Goal: Transaction & Acquisition: Book appointment/travel/reservation

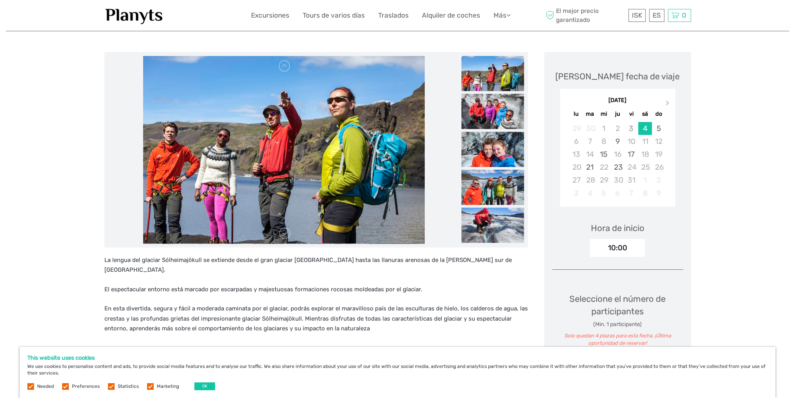
scroll to position [78, 0]
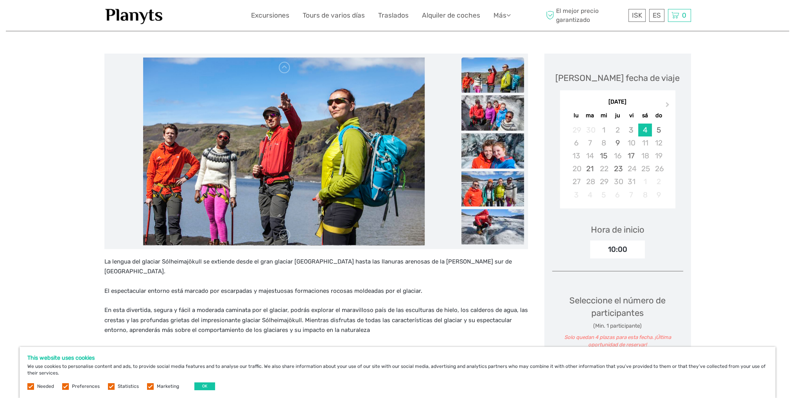
drag, startPoint x: 691, startPoint y: 125, endPoint x: 676, endPoint y: 132, distance: 16.6
click at [662, 131] on div "5" at bounding box center [659, 130] width 14 height 13
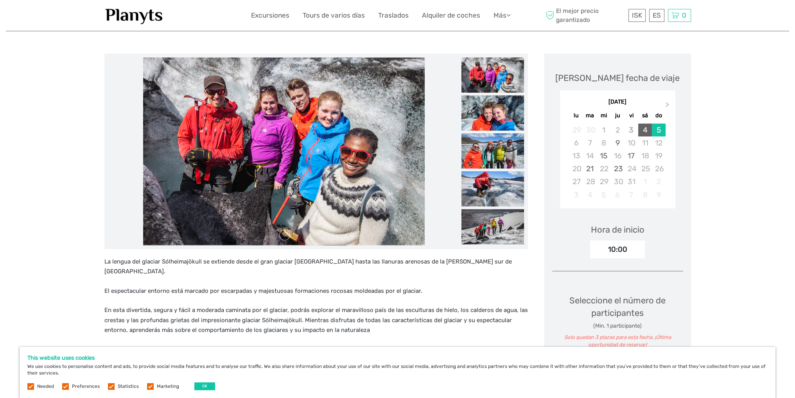
click at [644, 131] on div "4" at bounding box center [645, 130] width 14 height 13
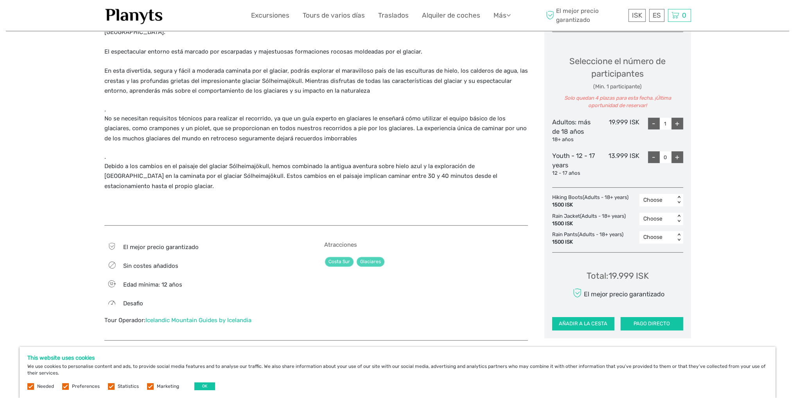
scroll to position [313, 0]
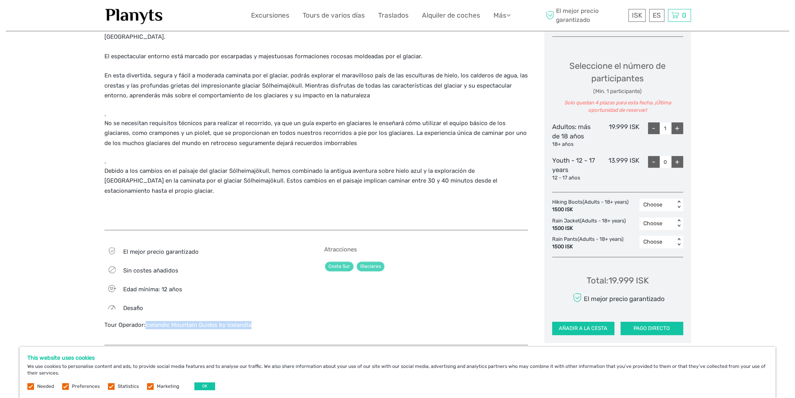
drag, startPoint x: 264, startPoint y: 305, endPoint x: 145, endPoint y: 308, distance: 118.1
click at [145, 321] on div "Tour Operador: Icelandic Mountain Guides by Icelandia" at bounding box center [206, 325] width 204 height 8
copy link "Icelandic Mountain Guides by Icelandia"
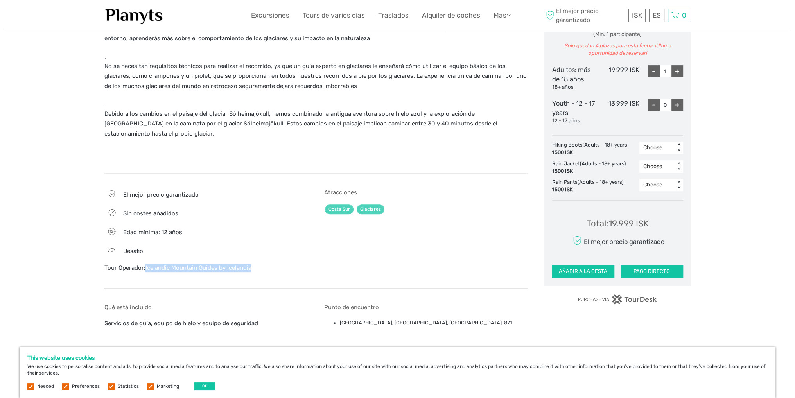
scroll to position [0, 0]
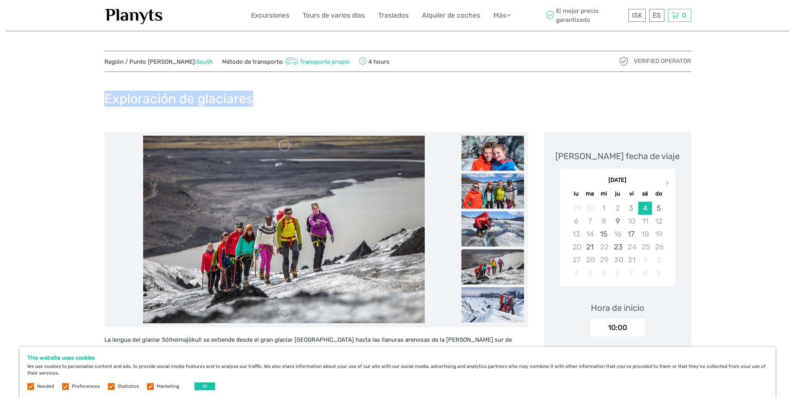
drag, startPoint x: 264, startPoint y: 96, endPoint x: 105, endPoint y: 99, distance: 158.8
click at [105, 99] on div "Exploración de glaciares" at bounding box center [397, 102] width 586 height 29
copy h1 "Exploración de glaciares"
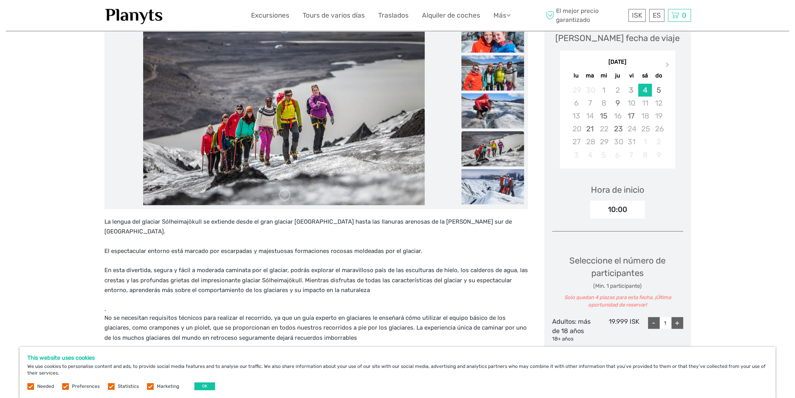
scroll to position [117, 0]
click at [618, 216] on div "10:00" at bounding box center [617, 210] width 55 height 18
click at [660, 86] on div "5" at bounding box center [659, 90] width 14 height 13
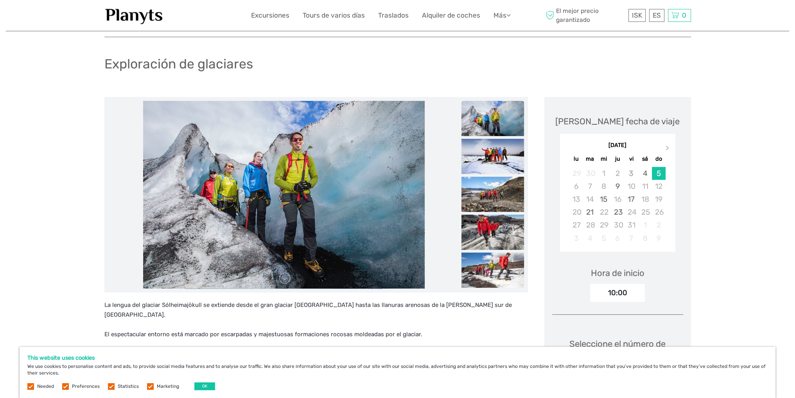
scroll to position [0, 0]
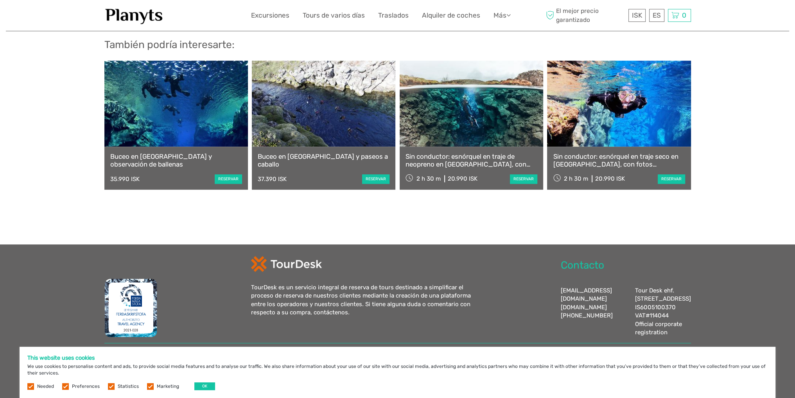
scroll to position [915, 0]
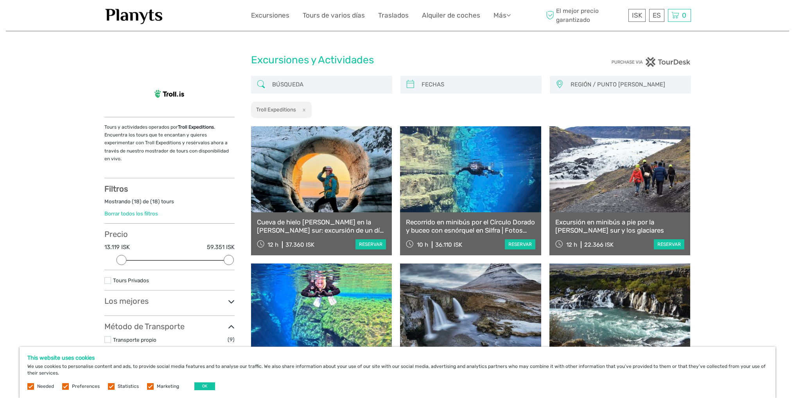
select select
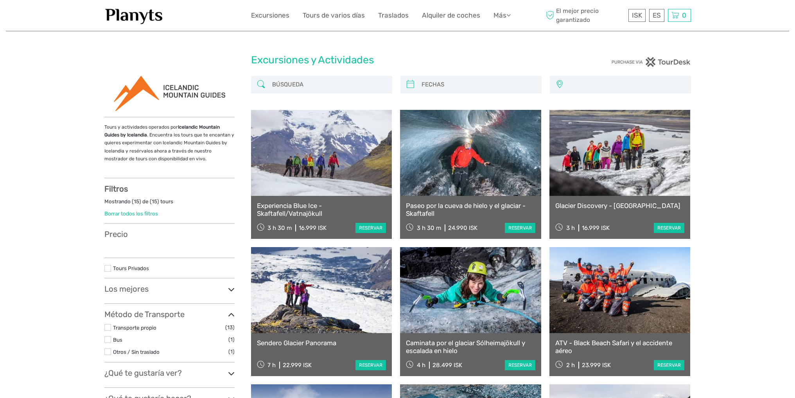
select select
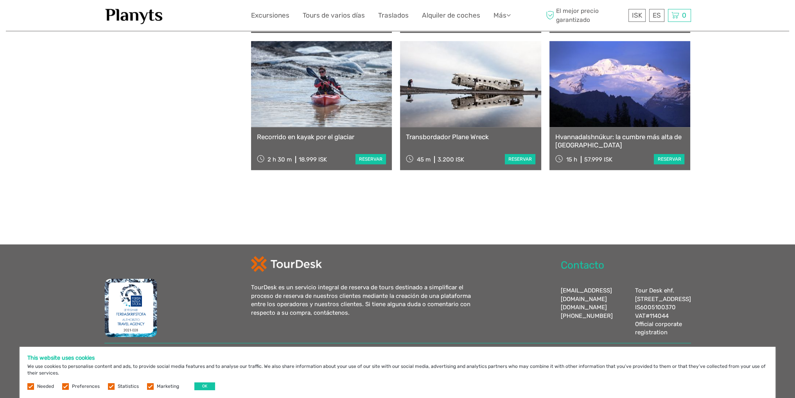
scroll to position [643, 0]
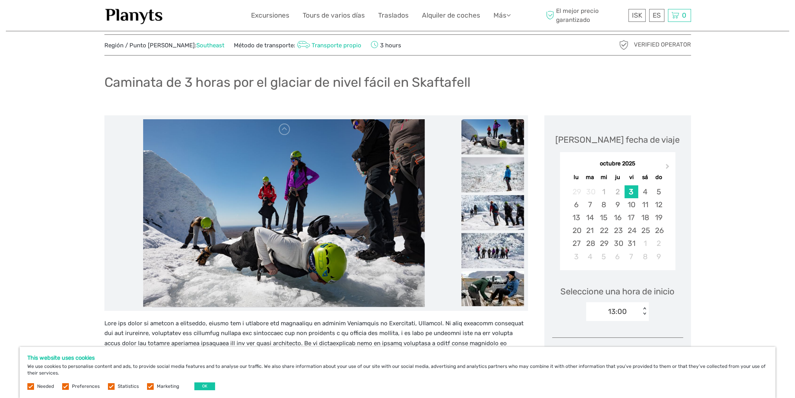
scroll to position [78, 0]
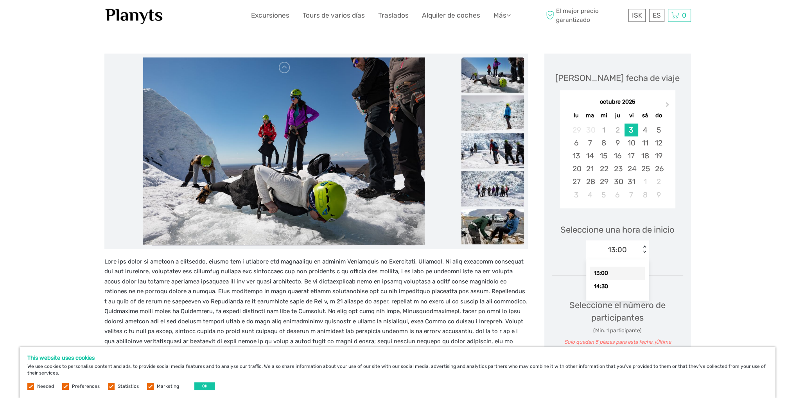
click at [638, 256] on div "13:00 < >" at bounding box center [617, 249] width 63 height 19
click at [640, 253] on div "13:00" at bounding box center [613, 250] width 54 height 12
click at [646, 126] on div "4" at bounding box center [645, 130] width 14 height 13
click at [632, 248] on div "09:30" at bounding box center [613, 250] width 54 height 12
click at [658, 130] on div "5" at bounding box center [659, 130] width 14 height 13
